Goal: Transaction & Acquisition: Purchase product/service

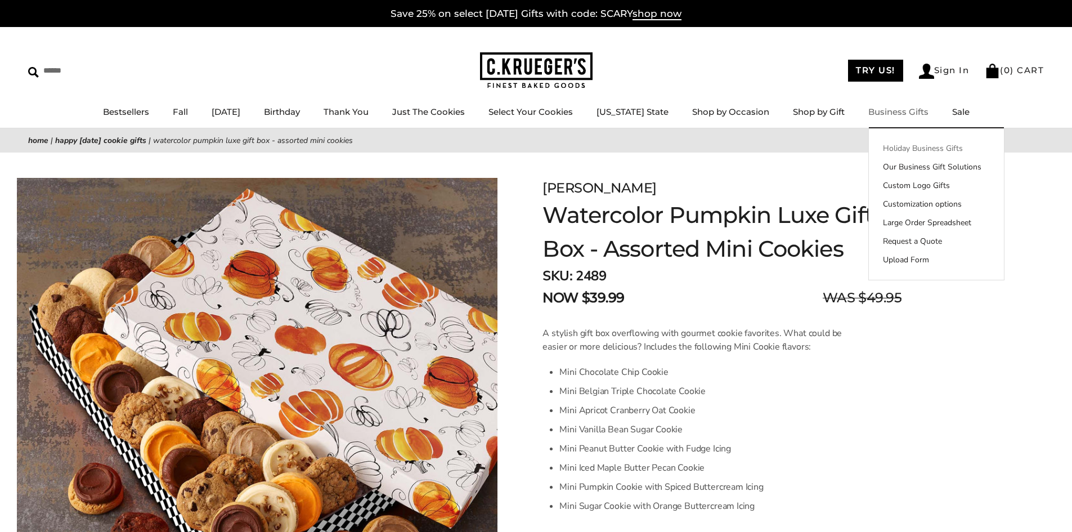
drag, startPoint x: 902, startPoint y: 147, endPoint x: 920, endPoint y: 144, distance: 19.0
click at [902, 147] on link "Holiday Business Gifts" at bounding box center [936, 148] width 135 height 12
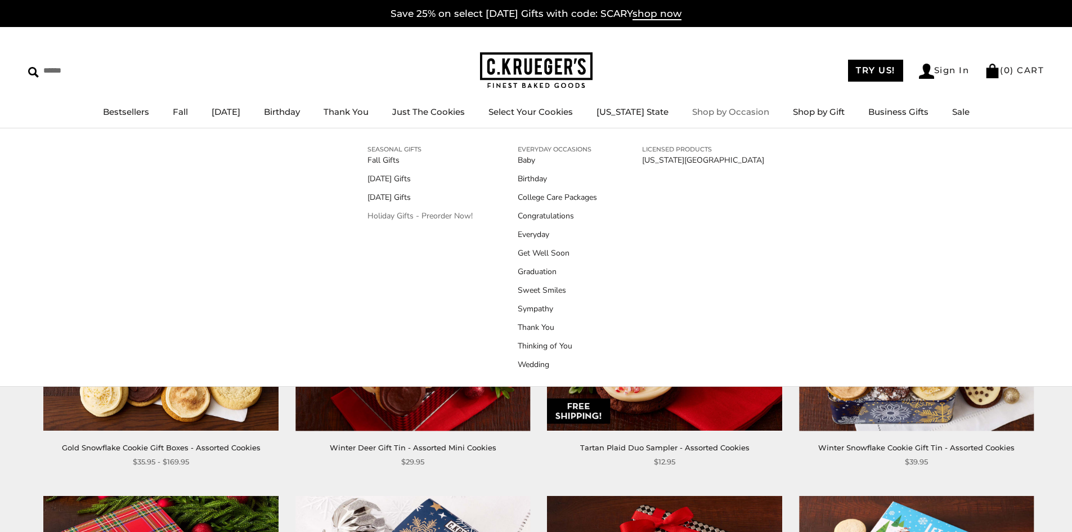
click at [427, 214] on link "Holiday Gifts - Preorder Now!" at bounding box center [420, 216] width 105 height 12
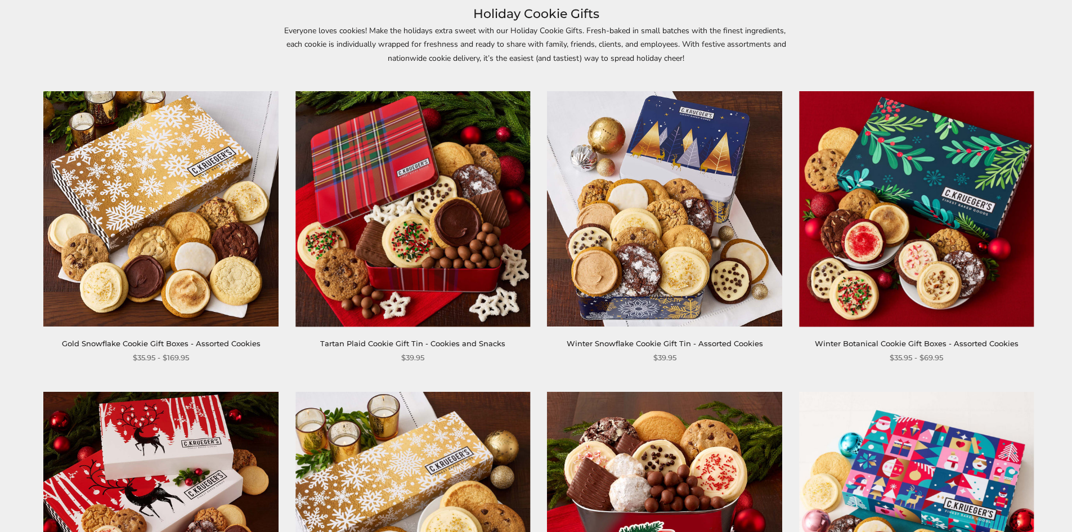
scroll to position [225, 0]
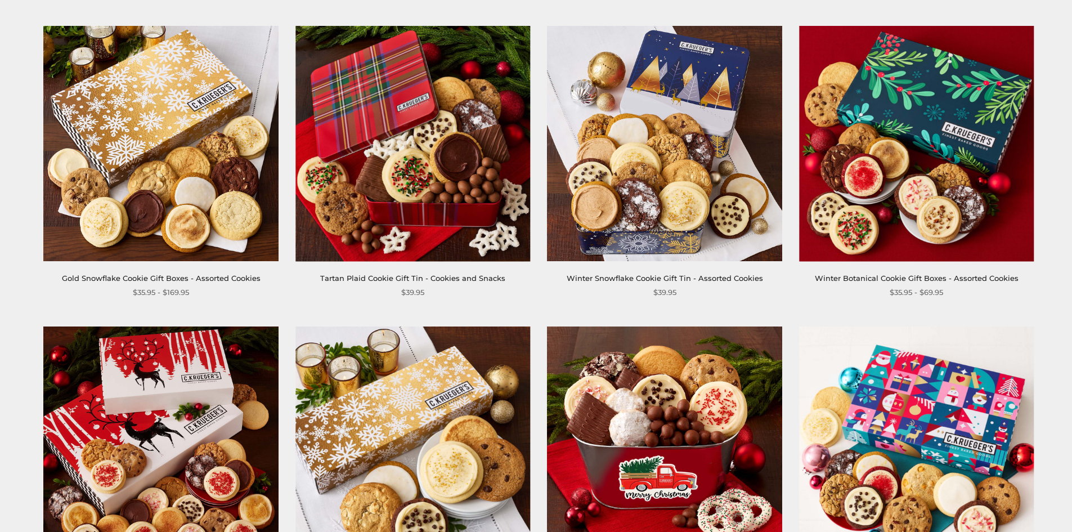
click at [929, 185] on img at bounding box center [916, 143] width 235 height 235
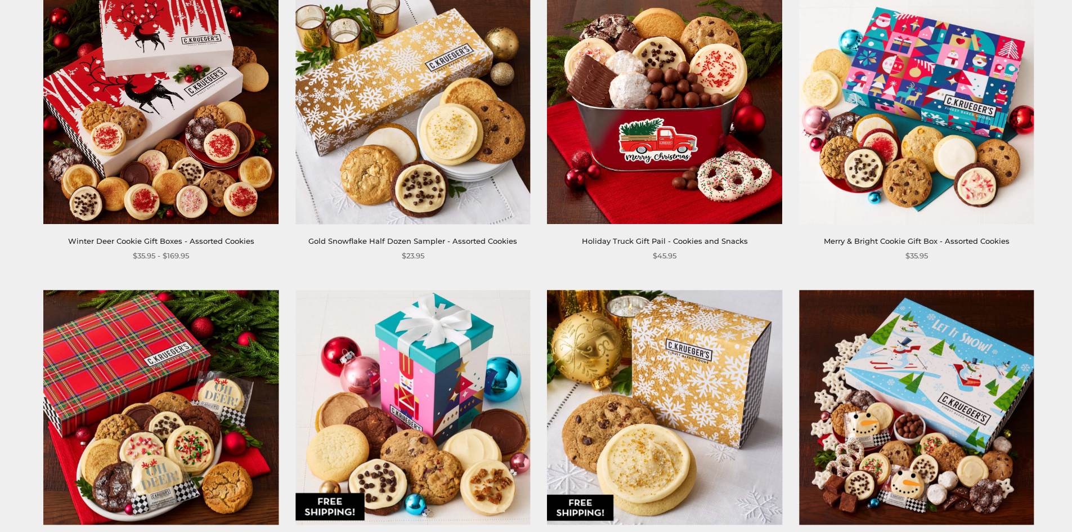
scroll to position [619, 0]
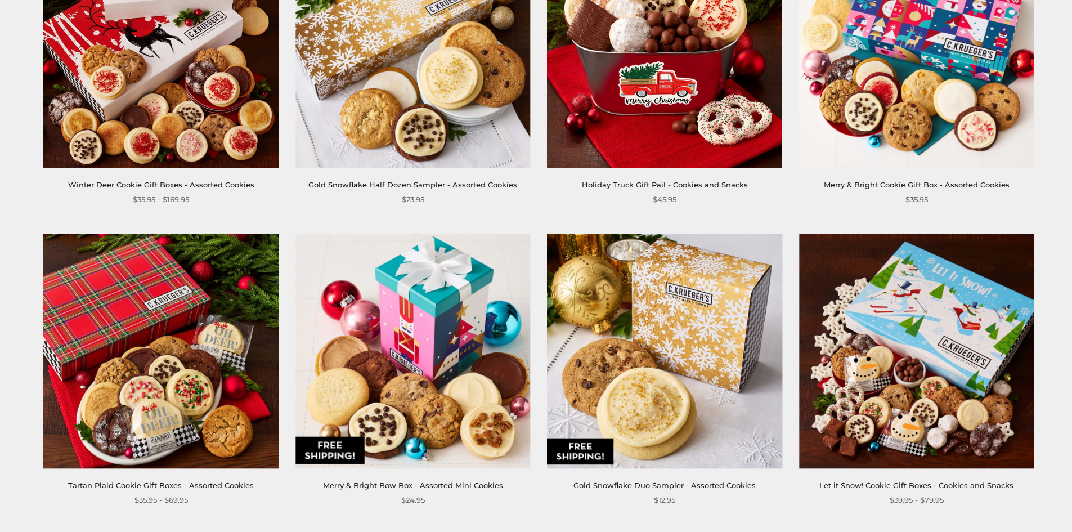
click at [419, 361] on img at bounding box center [413, 351] width 235 height 235
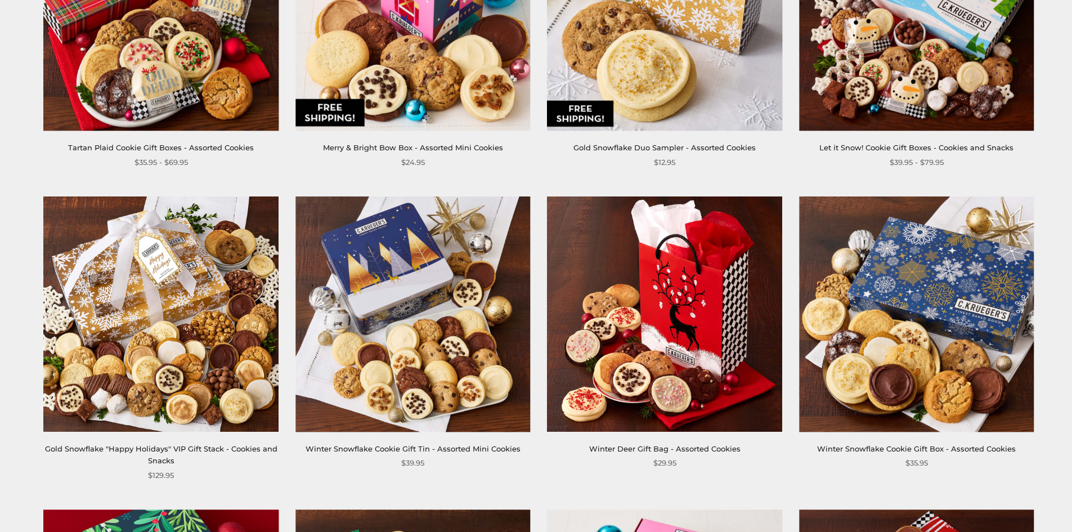
scroll to position [1013, 0]
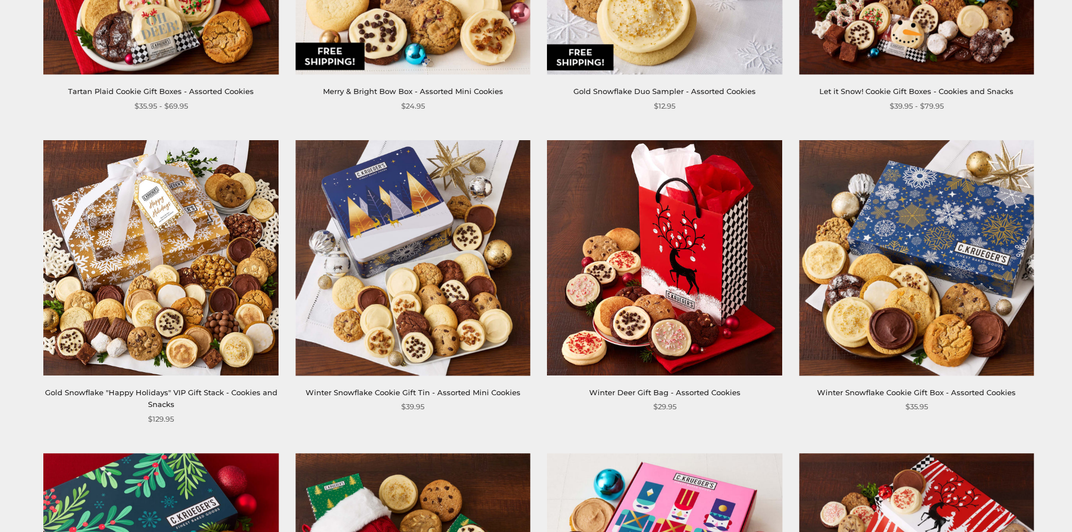
click at [618, 291] on img at bounding box center [665, 257] width 235 height 235
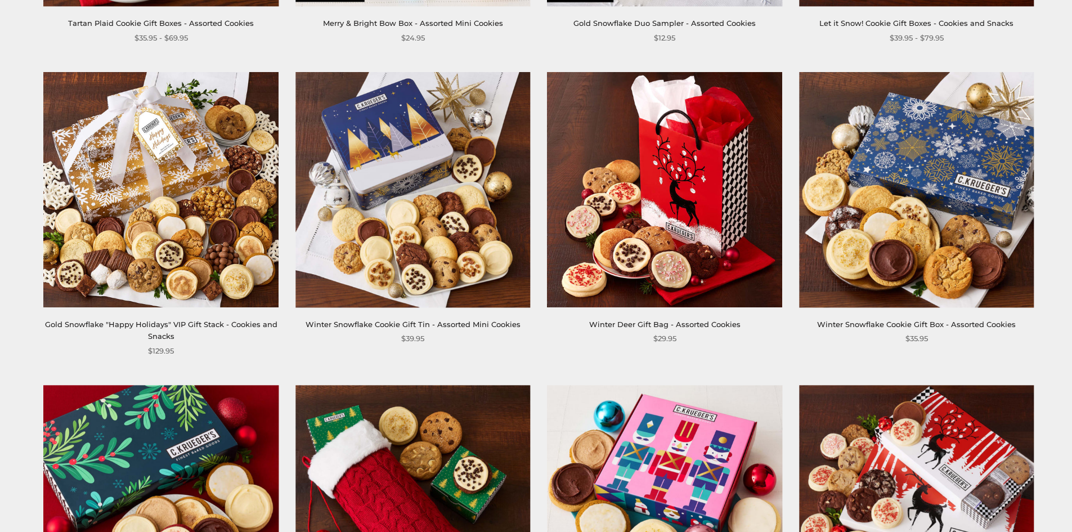
scroll to position [1295, 0]
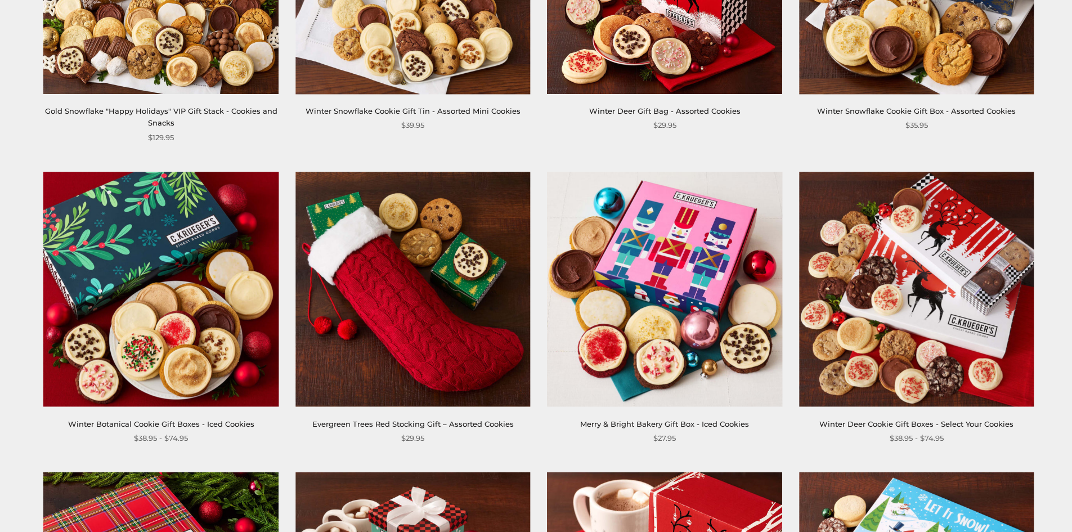
click at [377, 351] on img at bounding box center [413, 289] width 235 height 235
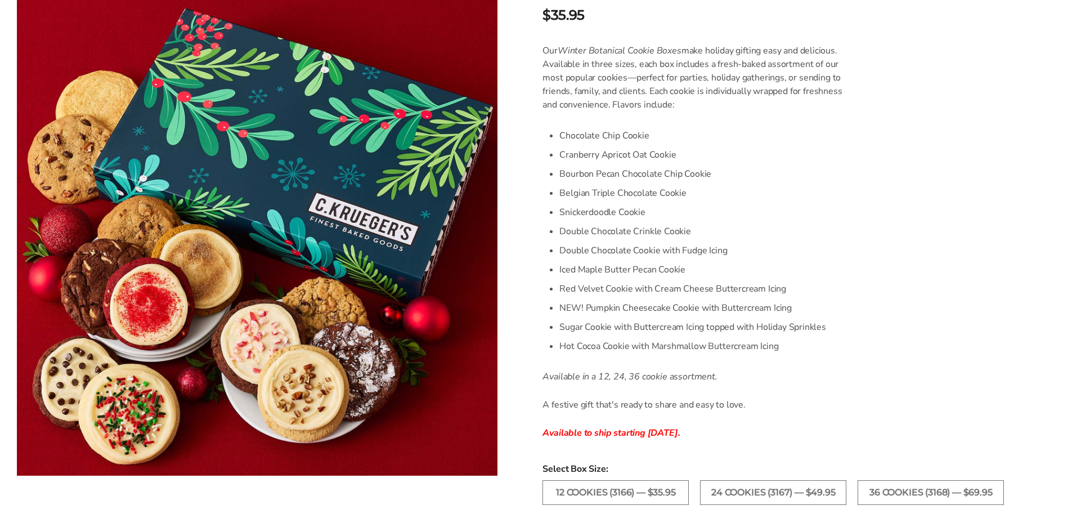
scroll to position [281, 0]
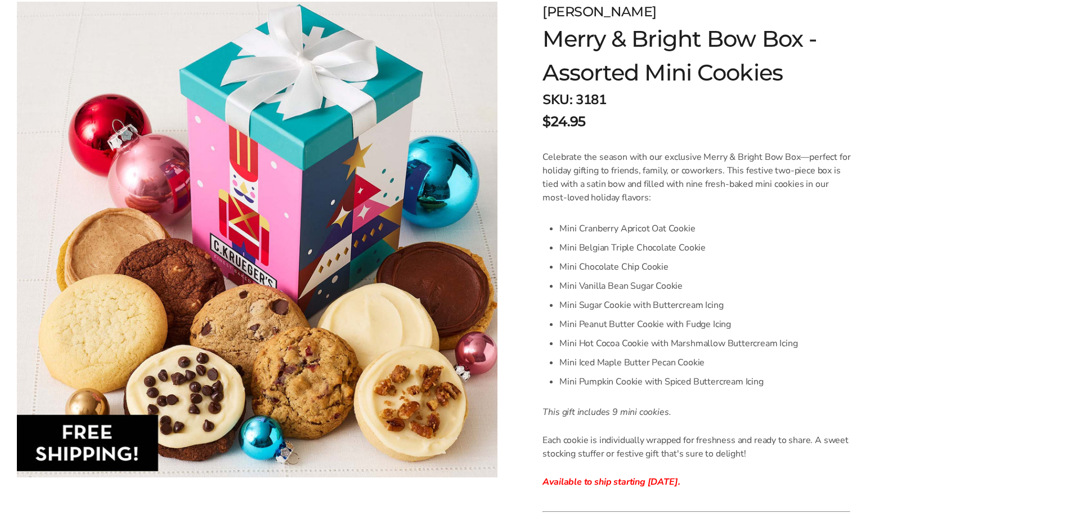
scroll to position [169, 0]
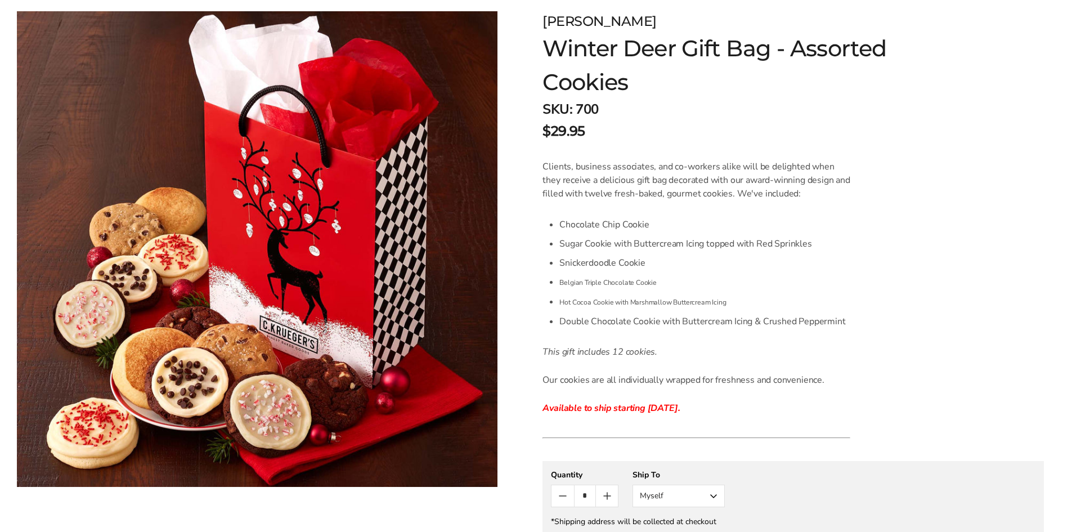
scroll to position [225, 0]
